Goal: Transaction & Acquisition: Download file/media

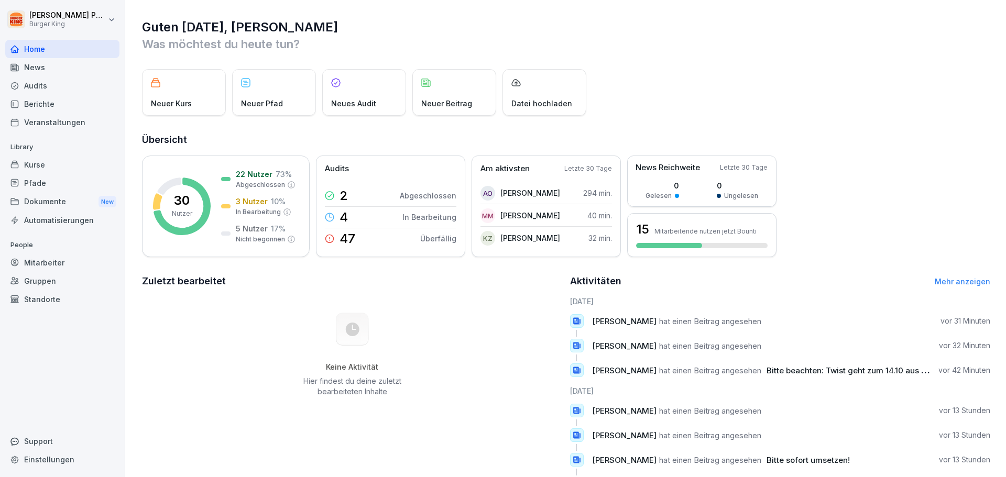
click at [53, 72] on div "News" at bounding box center [62, 67] width 114 height 18
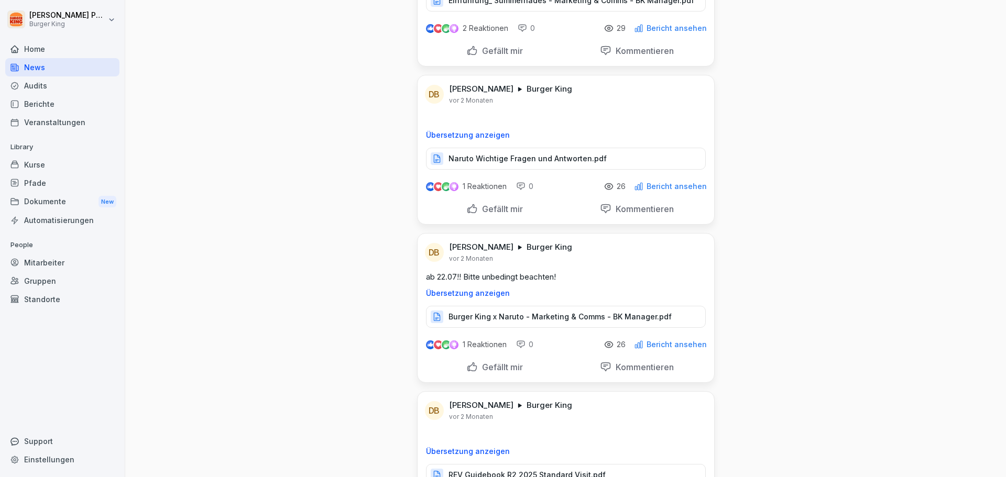
scroll to position [19260, 0]
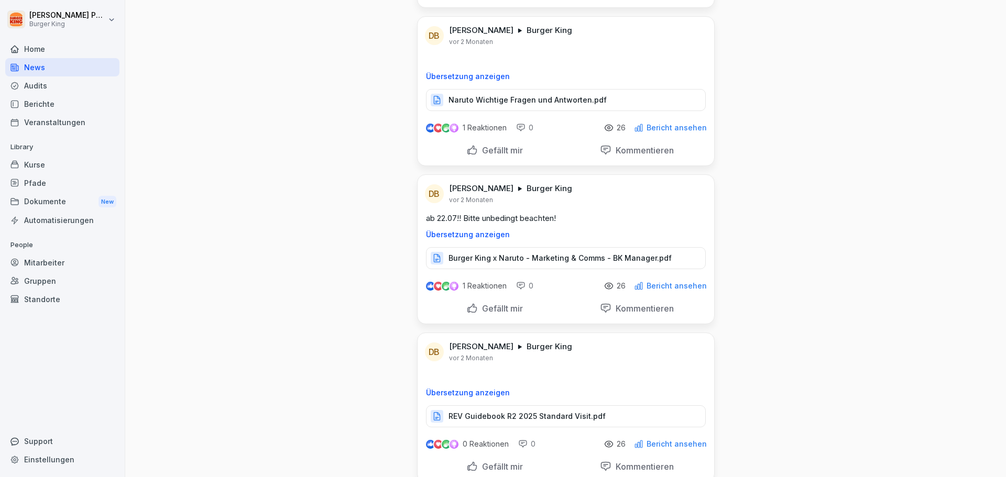
click at [471, 253] on p "Burger King x Naruto - Marketing & Comms - BK Manager.pdf" at bounding box center [559, 258] width 223 height 10
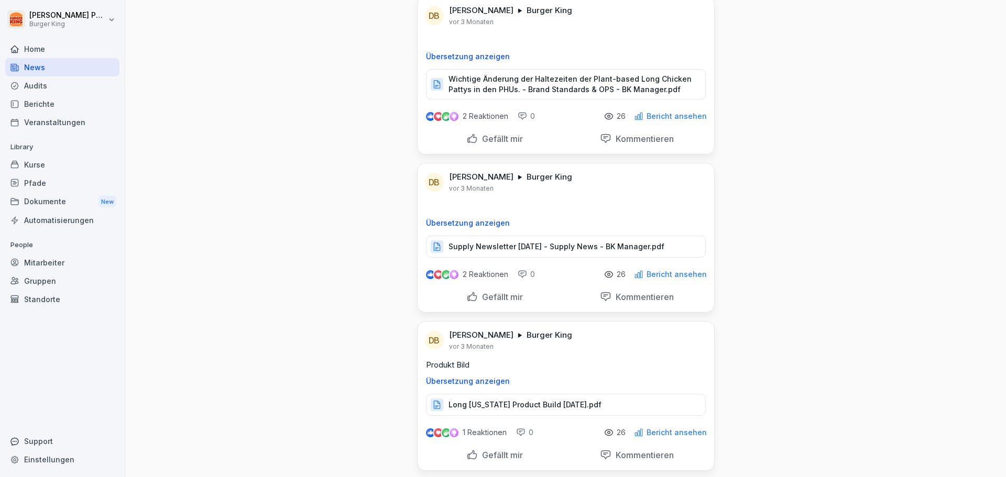
scroll to position [21180, 0]
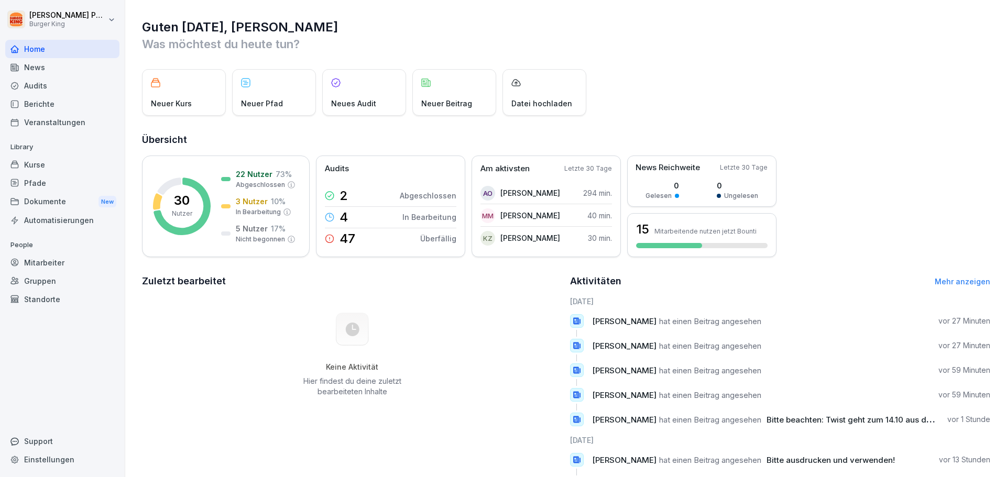
click at [46, 68] on div "News" at bounding box center [62, 67] width 114 height 18
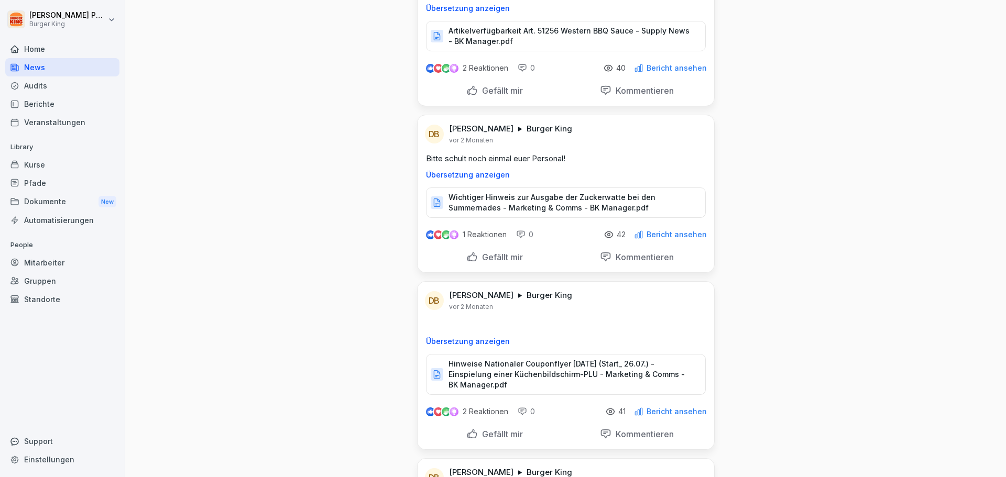
scroll to position [11278, 0]
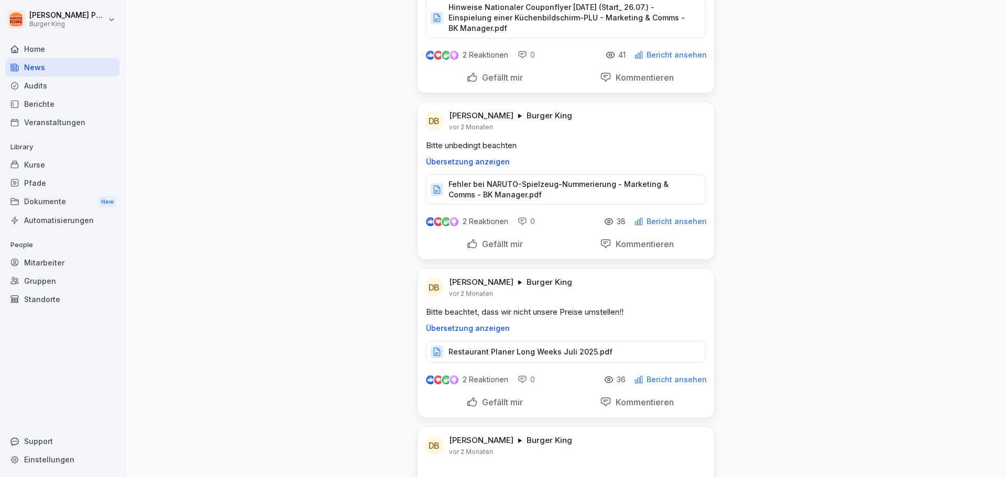
click at [469, 347] on p "Restaurant Planer Long Weeks Juli 2025.pdf" at bounding box center [530, 352] width 164 height 10
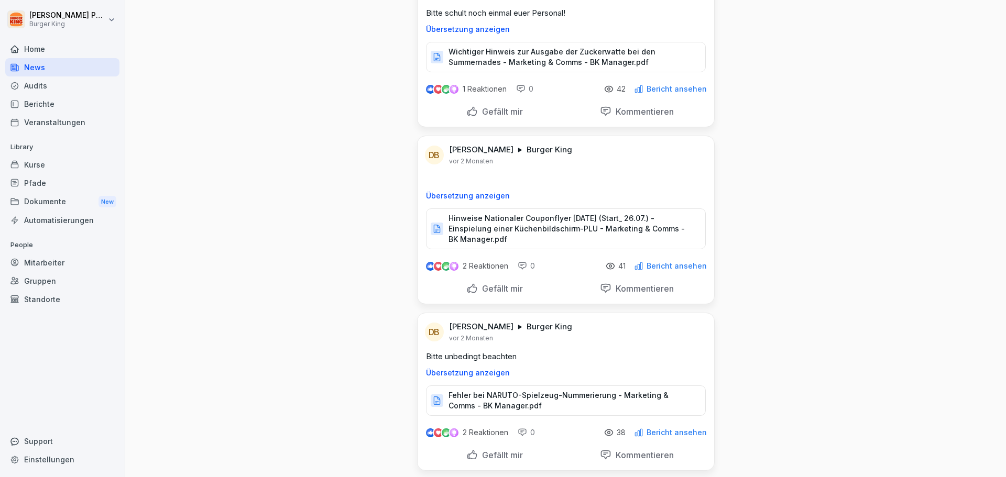
scroll to position [11016, 0]
